Goal: Task Accomplishment & Management: Use online tool/utility

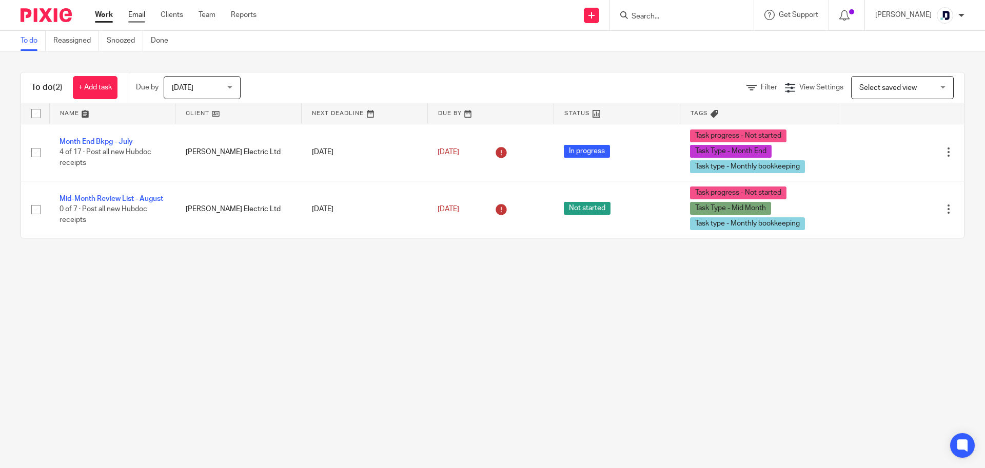
click at [143, 16] on link "Email" at bounding box center [136, 15] width 17 height 10
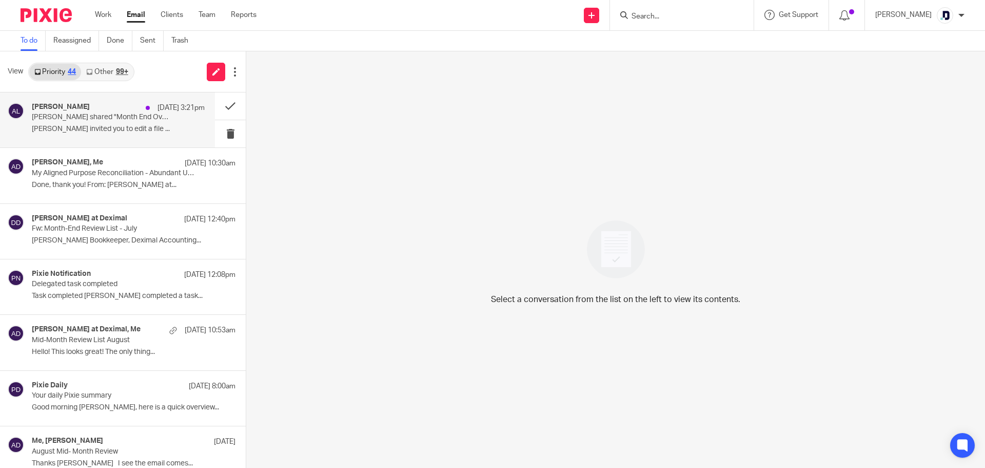
click at [174, 126] on p "Alicia Loewen invited you to edit a file ..." at bounding box center [118, 129] width 173 height 9
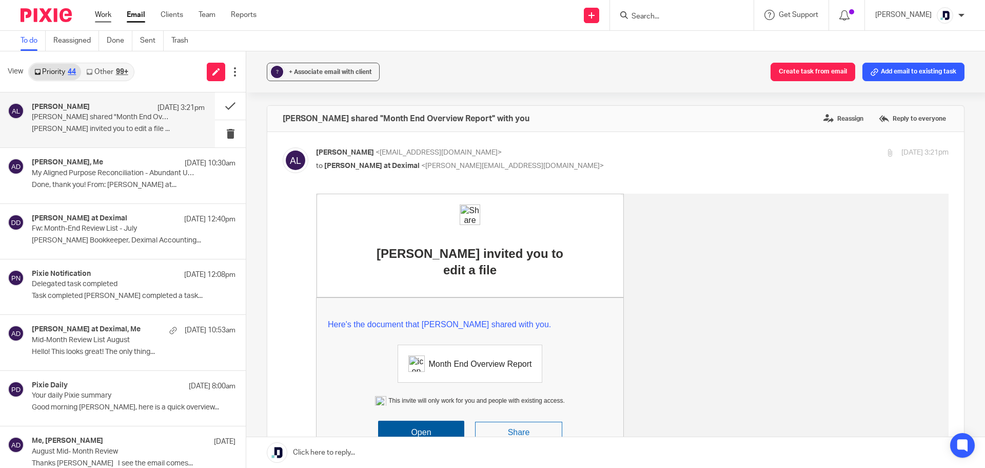
click at [100, 18] on link "Work" at bounding box center [103, 15] width 16 height 10
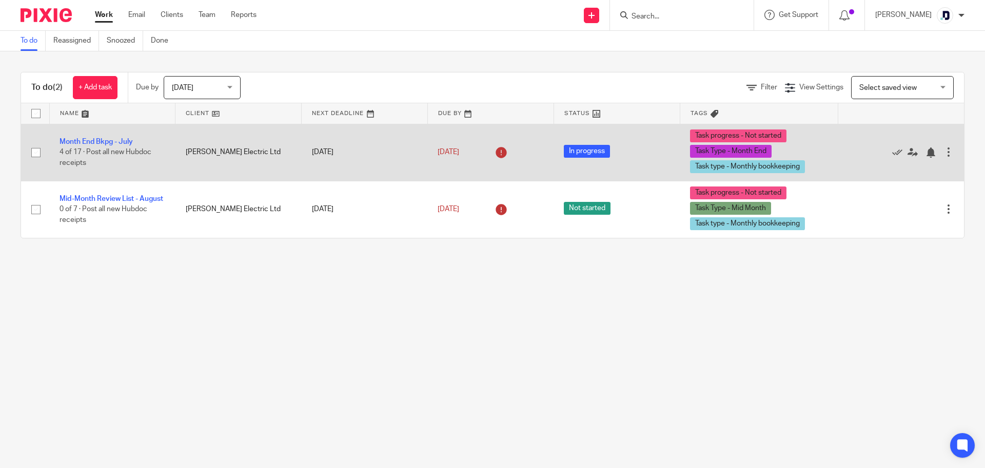
click at [309, 160] on td "[DATE]" at bounding box center [365, 152] width 126 height 57
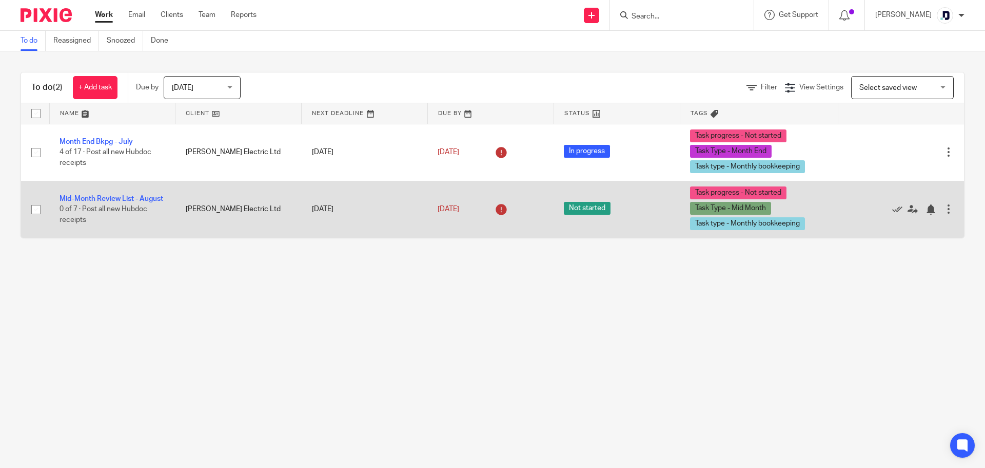
click at [217, 199] on td "[PERSON_NAME] Electric Ltd" at bounding box center [239, 209] width 126 height 57
click at [119, 195] on link "Mid-Month Review List - August" at bounding box center [112, 198] width 104 height 7
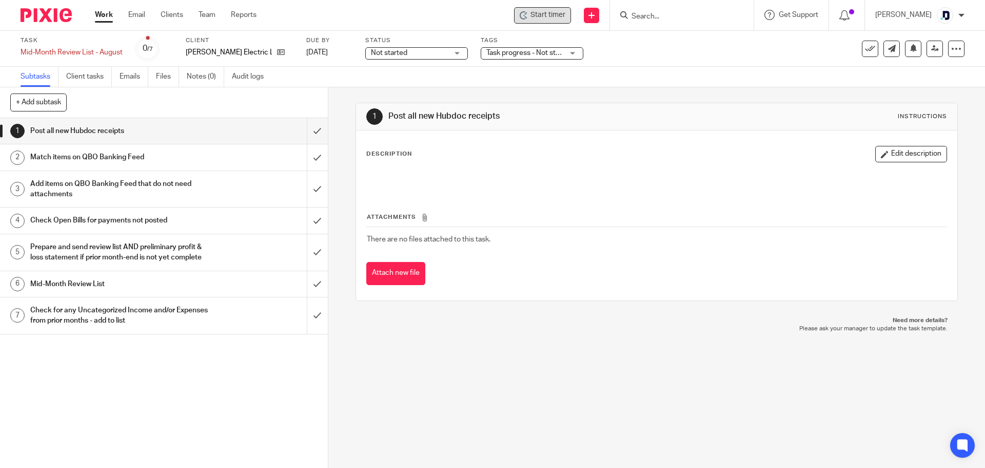
click at [540, 13] on span "Start timer" at bounding box center [548, 15] width 35 height 11
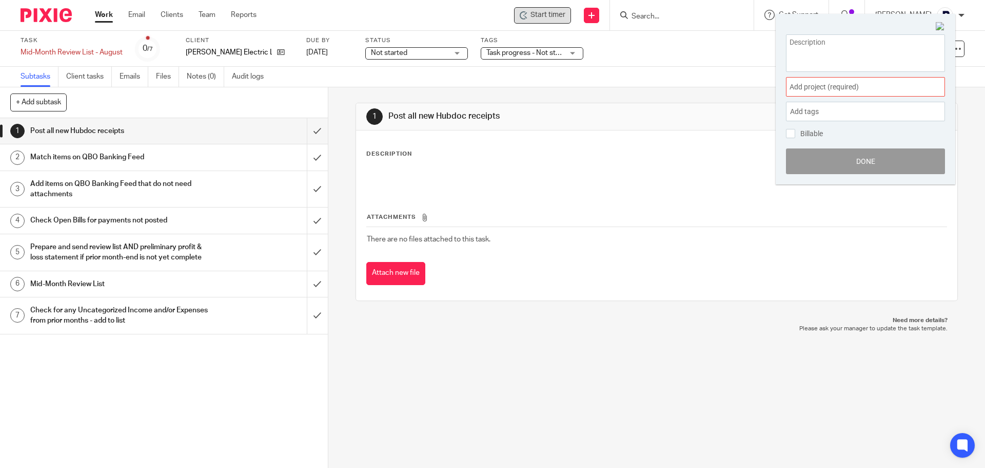
click at [818, 89] on span "Add project (required) :" at bounding box center [854, 87] width 129 height 11
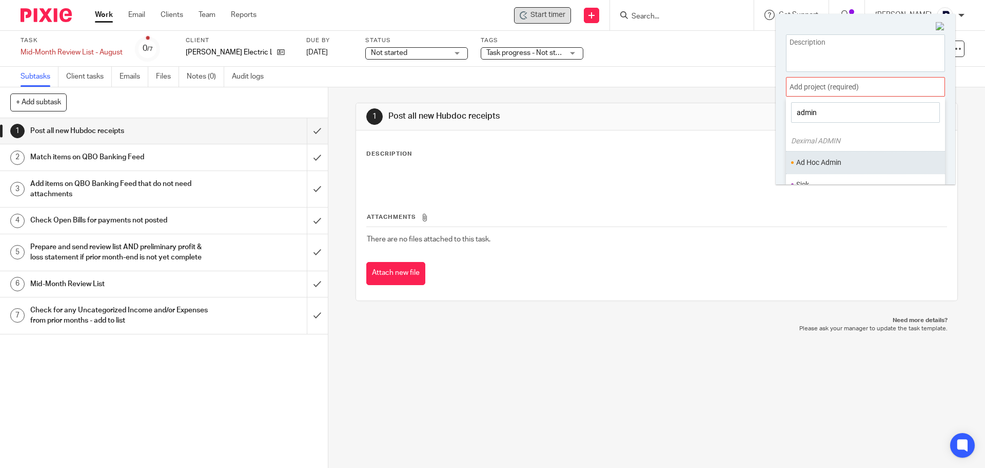
type input "admin"
click at [843, 155] on ul "Ad Hoc Admin" at bounding box center [865, 162] width 159 height 22
click at [814, 165] on li "Ad Hoc Admin" at bounding box center [863, 162] width 134 height 11
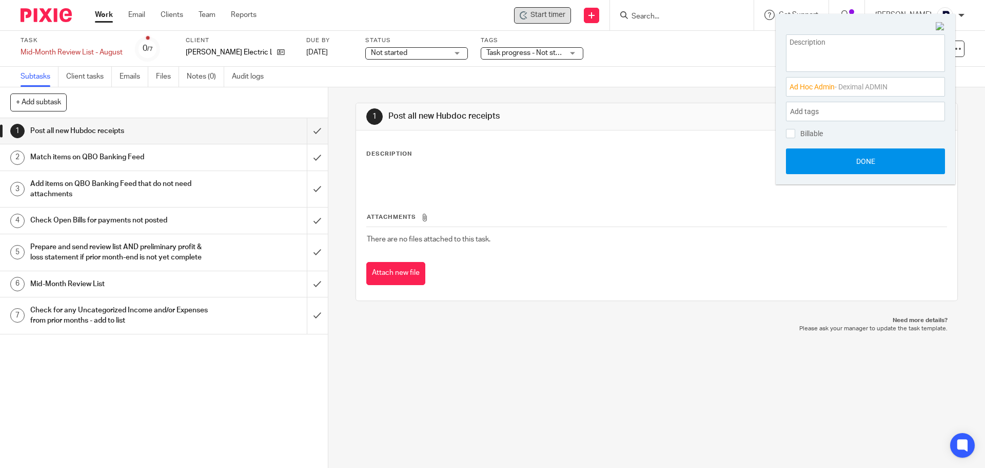
click at [827, 168] on button "Done" at bounding box center [865, 161] width 159 height 26
click at [538, 17] on span "Start timer" at bounding box center [548, 15] width 35 height 11
click at [531, 14] on span "Start timer" at bounding box center [548, 15] width 35 height 11
click at [894, 28] on div "Ad Hoc Admin : - Deximal ADMIN Add tags Admin Create new tag Create new tag Add…" at bounding box center [866, 104] width 180 height 160
click at [873, 164] on button "Done" at bounding box center [865, 161] width 159 height 26
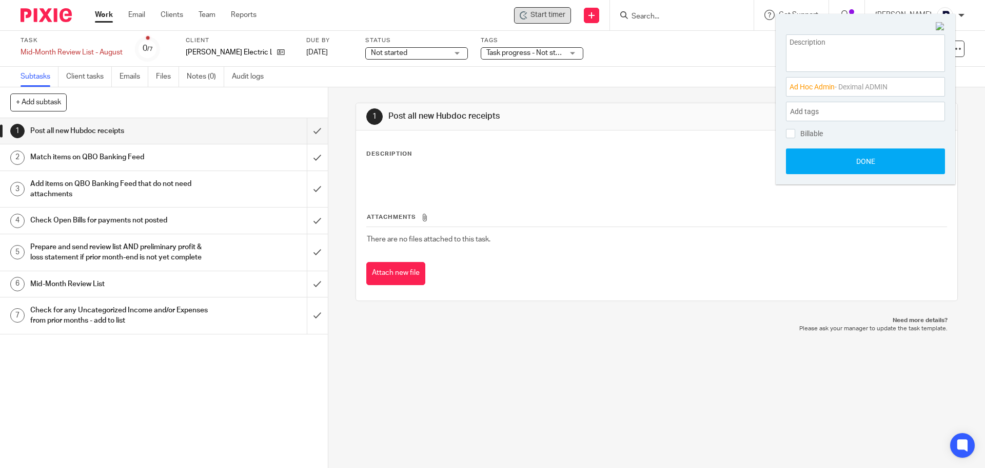
click at [539, 16] on span "Start timer" at bounding box center [548, 15] width 35 height 11
click at [939, 25] on img at bounding box center [940, 26] width 9 height 9
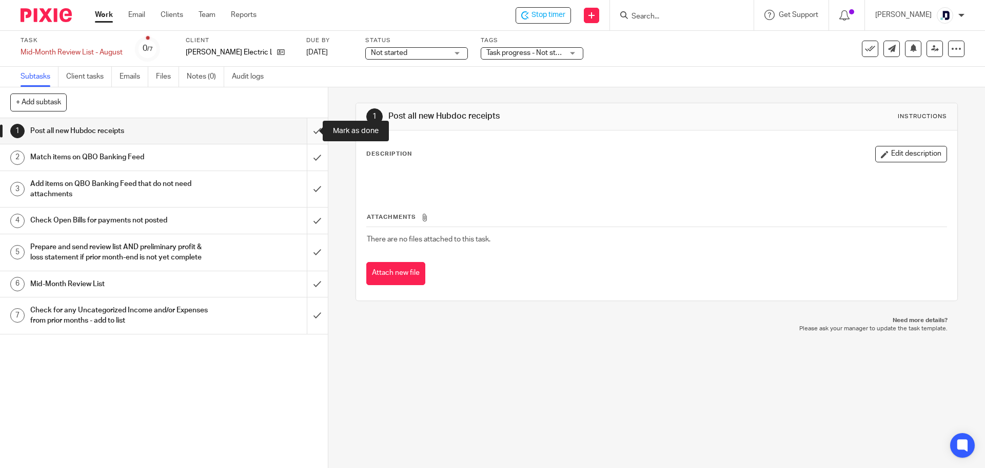
click at [306, 133] on input "submit" at bounding box center [164, 131] width 328 height 26
